Goal: Task Accomplishment & Management: Use online tool/utility

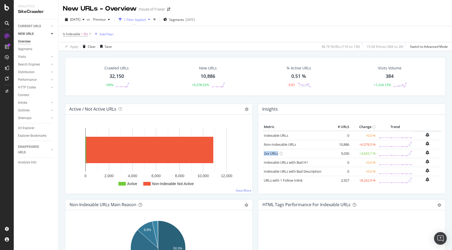
click at [8, 10] on icon at bounding box center [6, 7] width 5 height 6
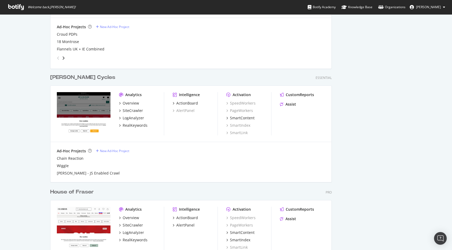
scroll to position [588, 0]
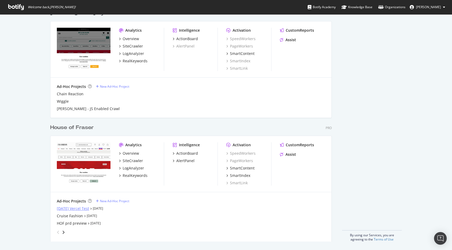
click at [89, 208] on div "[DATE] Vercel Test" at bounding box center [73, 208] width 32 height 5
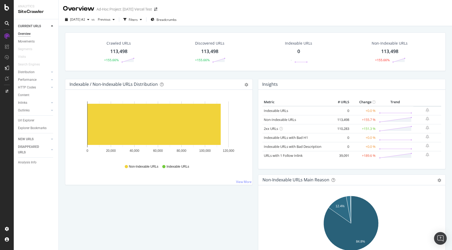
click at [388, 53] on div "113,498" at bounding box center [389, 51] width 17 height 7
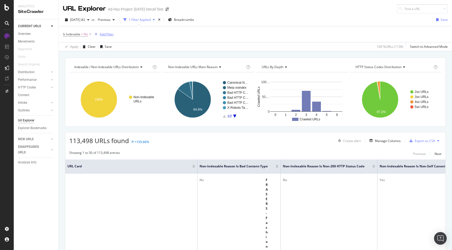
click at [111, 32] on div "Add Filter" at bounding box center [102, 34] width 21 height 6
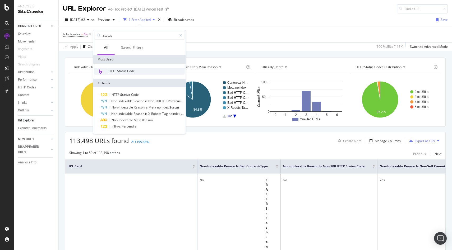
type input "status"
click at [127, 73] on span "HTTP Status Code" at bounding box center [121, 71] width 26 height 4
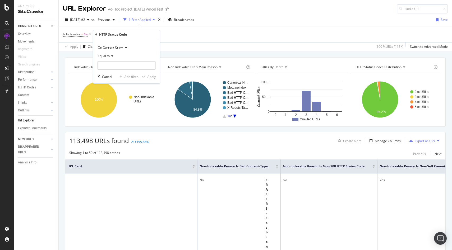
click at [111, 58] on icon at bounding box center [112, 55] width 4 height 3
click at [132, 55] on div "Equal to" at bounding box center [126, 56] width 58 height 8
click at [103, 54] on span "Equal to" at bounding box center [104, 56] width 12 height 4
click at [129, 94] on div "Greater than" at bounding box center [127, 94] width 57 height 7
click at [122, 67] on input "number" at bounding box center [126, 65] width 58 height 8
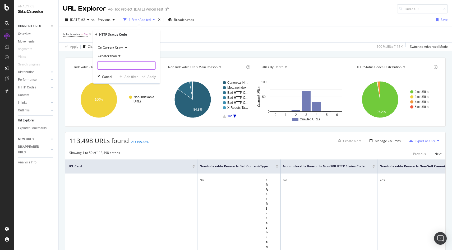
type input "2"
type input "300"
click at [153, 78] on div "Apply" at bounding box center [151, 76] width 8 height 4
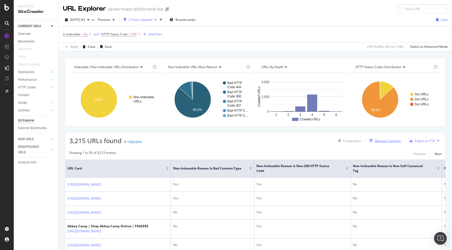
click at [375, 139] on div "Manage Columns" at bounding box center [388, 141] width 26 height 4
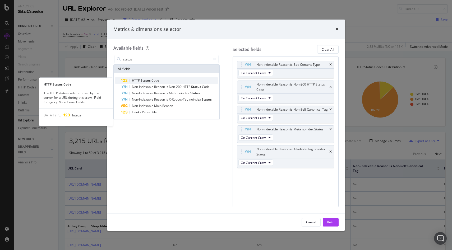
type input "status"
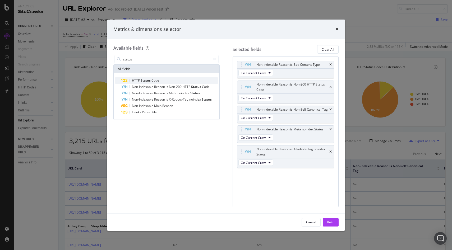
click at [137, 78] on span "HTTP" at bounding box center [136, 80] width 9 height 4
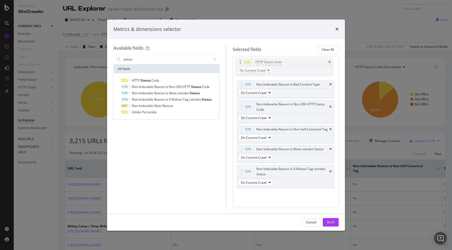
drag, startPoint x: 241, startPoint y: 176, endPoint x: 240, endPoint y: 64, distance: 111.8
click at [240, 64] on body "Analytics SiteCrawler CURRENT URLS Overview Movements Segments Visits Search En…" at bounding box center [226, 125] width 452 height 250
click at [329, 221] on div "Build" at bounding box center [330, 222] width 7 height 4
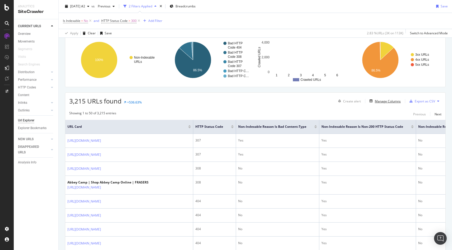
scroll to position [44, 0]
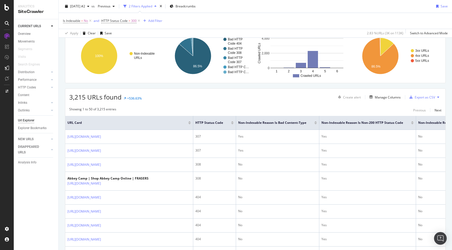
click at [234, 124] on div at bounding box center [232, 123] width 3 height 1
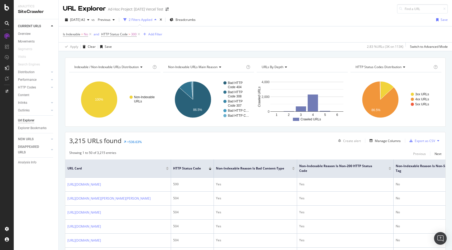
click at [209, 167] on div "HTTP Status Code" at bounding box center [192, 168] width 38 height 5
click at [209, 168] on div at bounding box center [210, 167] width 3 height 1
click at [384, 142] on div "Manage Columns" at bounding box center [388, 141] width 26 height 4
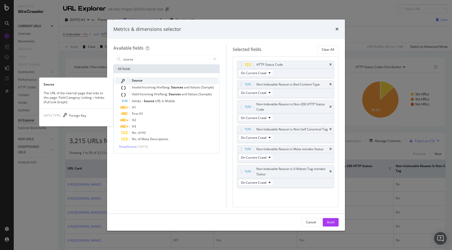
type input "source"
click at [126, 81] on div "modal" at bounding box center [124, 81] width 6 height 4
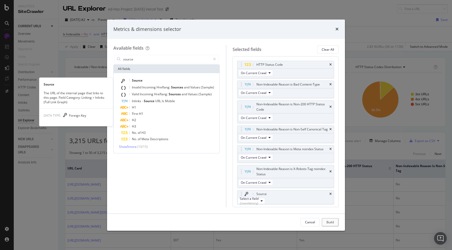
scroll to position [5, 0]
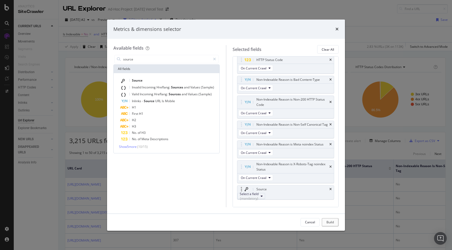
click at [258, 201] on div "(mandatory)" at bounding box center [249, 198] width 19 height 4
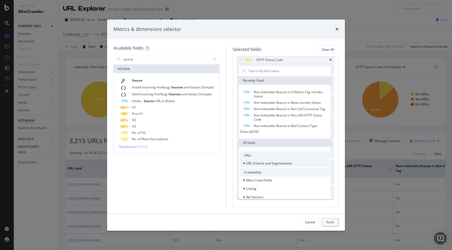
click at [245, 165] on div "modal" at bounding box center [244, 163] width 3 height 5
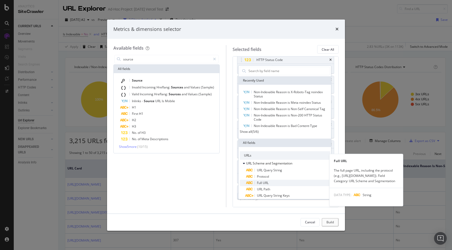
click at [271, 186] on span "Full URL" at bounding box center [288, 183] width 84 height 6
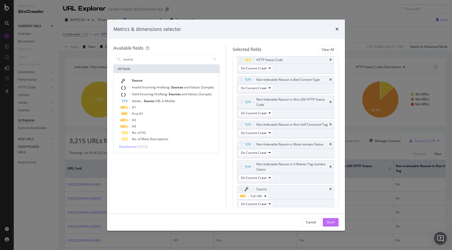
click at [329, 222] on div "Build" at bounding box center [330, 222] width 7 height 4
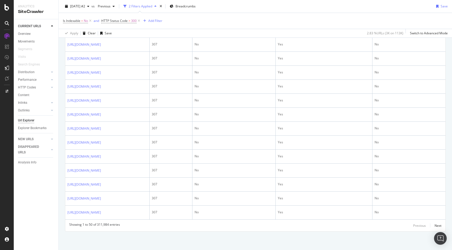
scroll to position [748, 0]
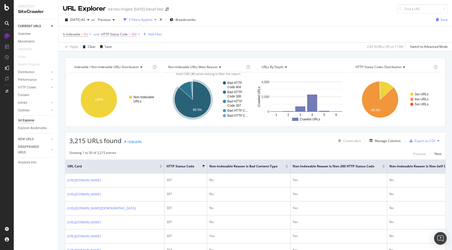
click at [130, 34] on span ">" at bounding box center [129, 34] width 2 height 4
click at [128, 57] on div "Greater than" at bounding box center [135, 55] width 58 height 8
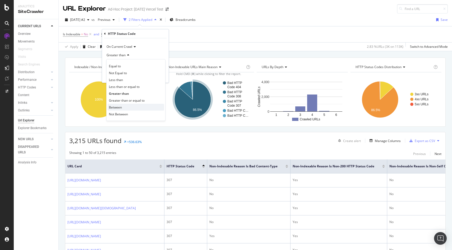
click at [132, 106] on div "Between" at bounding box center [136, 107] width 57 height 7
drag, startPoint x: 118, startPoint y: 67, endPoint x: 97, endPoint y: 61, distance: 21.7
click at [97, 61] on body "Analytics SiteCrawler CURRENT URLS Overview Movements Segments Visits Search En…" at bounding box center [226, 125] width 452 height 250
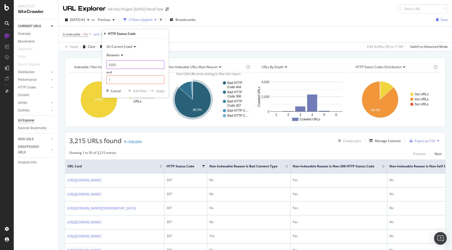
drag, startPoint x: 121, startPoint y: 67, endPoint x: 106, endPoint y: 66, distance: 15.4
click at [106, 66] on input "0300" at bounding box center [135, 64] width 58 height 8
type input "300"
drag, startPoint x: 115, startPoint y: 80, endPoint x: 106, endPoint y: 80, distance: 9.3
click at [106, 80] on div "On Current Crawl Between 300 and 1 Cancel Add filter Apply" at bounding box center [135, 67] width 67 height 59
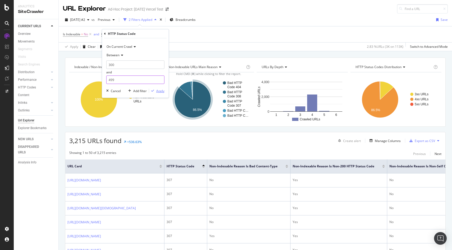
type input "499"
click at [157, 93] on div "Apply" at bounding box center [156, 90] width 15 height 5
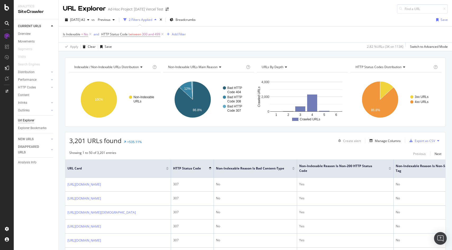
click at [210, 169] on div at bounding box center [210, 169] width 3 height 1
click at [388, 142] on div "Manage Columns" at bounding box center [388, 141] width 26 height 4
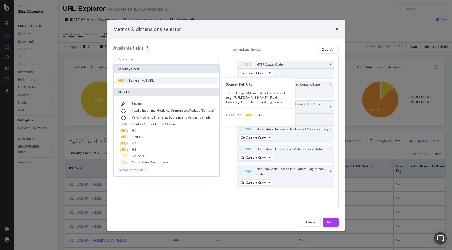
type input "source"
click at [148, 78] on div "Source - Full URL" at bounding box center [167, 80] width 104 height 6
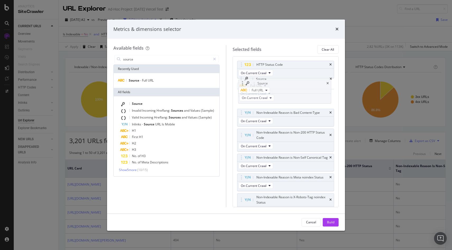
drag, startPoint x: 241, startPoint y: 184, endPoint x: 242, endPoint y: 85, distance: 99.1
click at [242, 85] on body "Analytics SiteCrawler CURRENT URLS Overview Movements Segments Visits Search En…" at bounding box center [226, 125] width 452 height 250
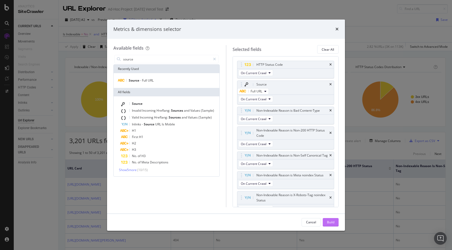
click at [327, 220] on div "Build" at bounding box center [330, 222] width 7 height 8
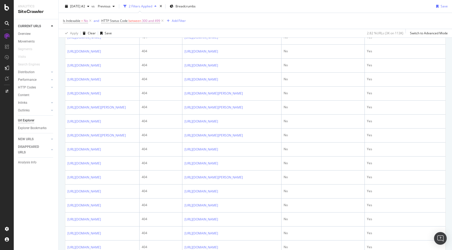
scroll to position [230, 0]
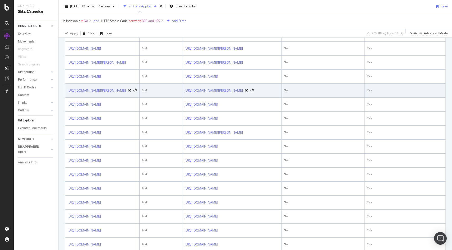
click at [279, 93] on div "[URL][DOMAIN_NAME][PERSON_NAME]" at bounding box center [231, 90] width 95 height 5
click at [248, 92] on icon at bounding box center [246, 90] width 3 height 3
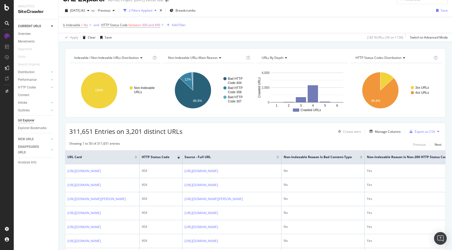
scroll to position [0, 0]
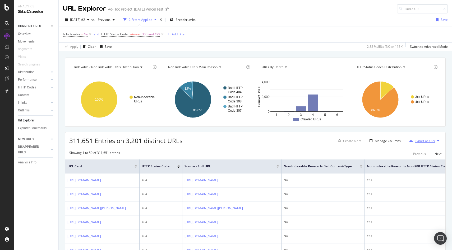
click at [419, 140] on div "Export as CSV" at bounding box center [424, 141] width 20 height 4
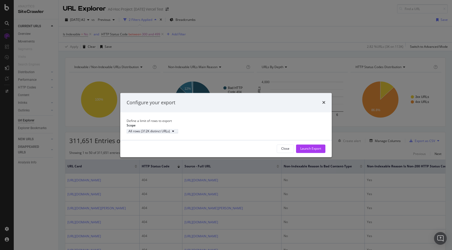
click at [170, 133] on div "All rows (312K distinct URLs)" at bounding box center [148, 131] width 41 height 3
click at [211, 129] on div "All rows (312K distinct URLs)" at bounding box center [226, 131] width 199 height 4
click at [303, 151] on div "Launch Export" at bounding box center [310, 148] width 21 height 4
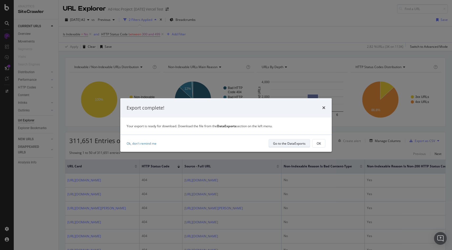
click at [297, 143] on div "Go to the DataExports" at bounding box center [289, 143] width 32 height 4
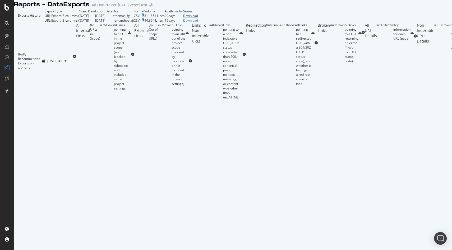
click at [198, 18] on div "Download" at bounding box center [190, 15] width 15 height 4
click at [10, 35] on div at bounding box center [7, 36] width 8 height 8
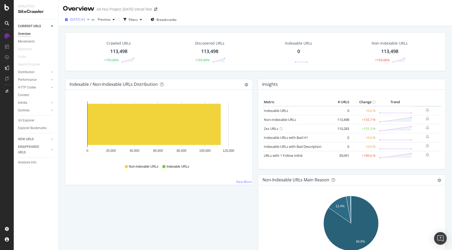
click at [85, 20] on span "[DATE] #2" at bounding box center [77, 19] width 15 height 4
click at [225, 18] on div "[DATE] #2 vs Previous Filters Breadcrumbs" at bounding box center [255, 20] width 393 height 11
